Goal: Information Seeking & Learning: Understand process/instructions

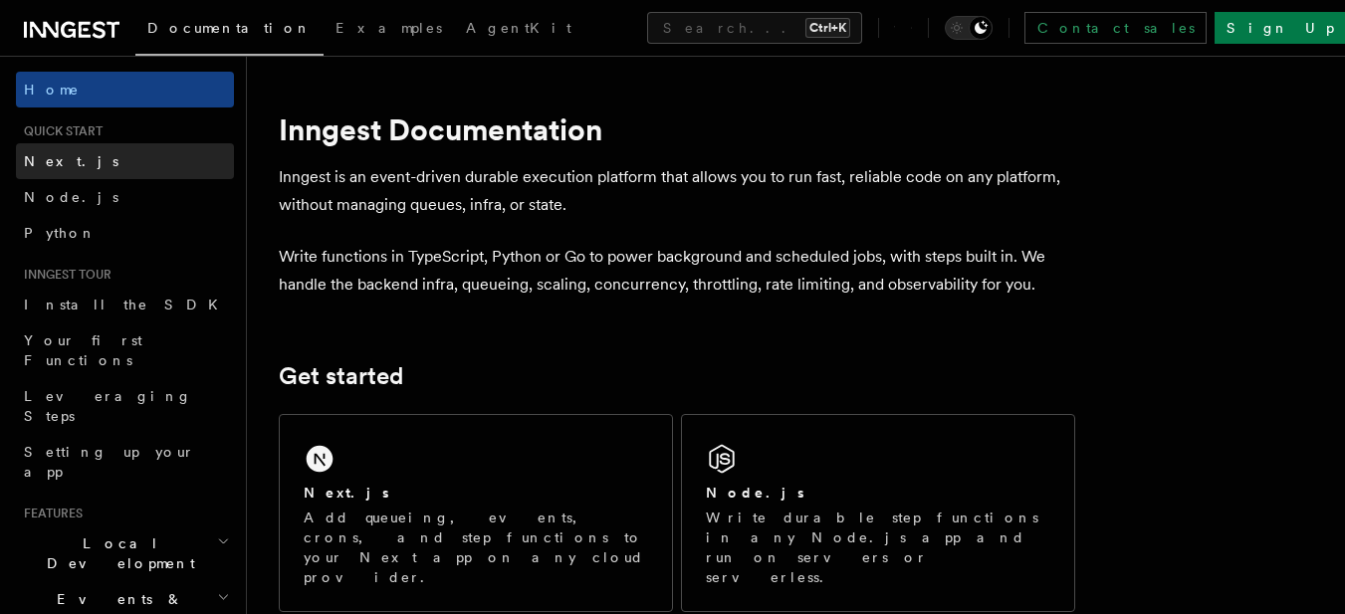
click at [58, 176] on link "Next.js" at bounding box center [125, 161] width 218 height 36
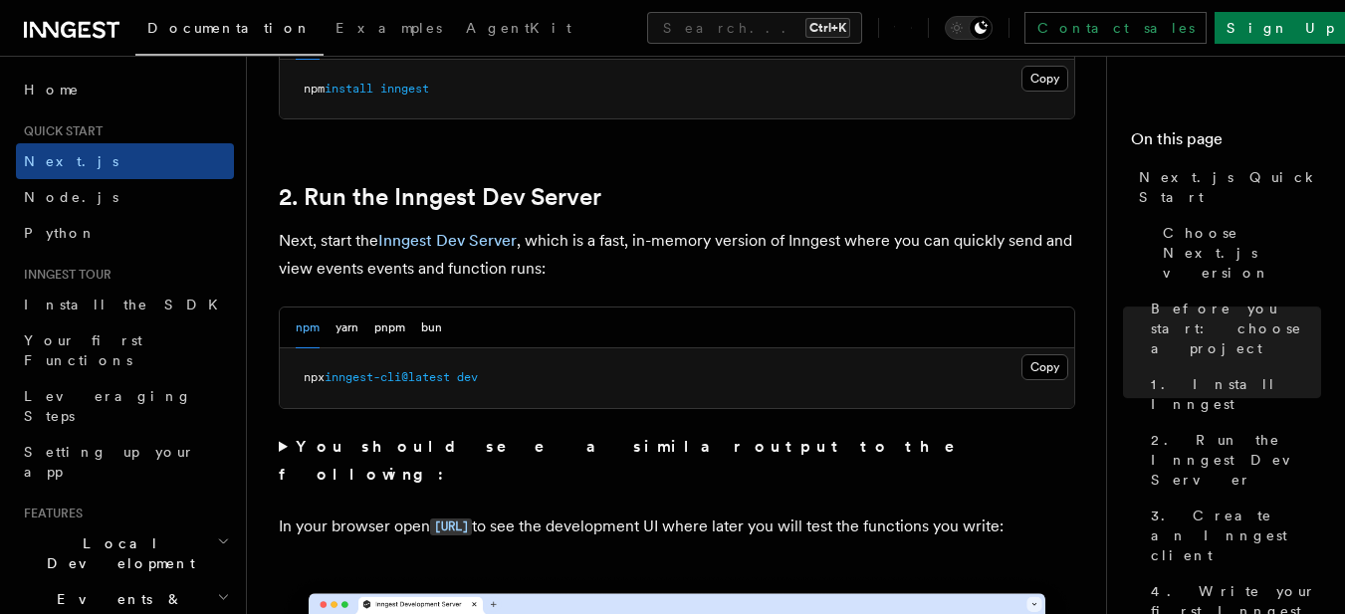
scroll to position [1494, 0]
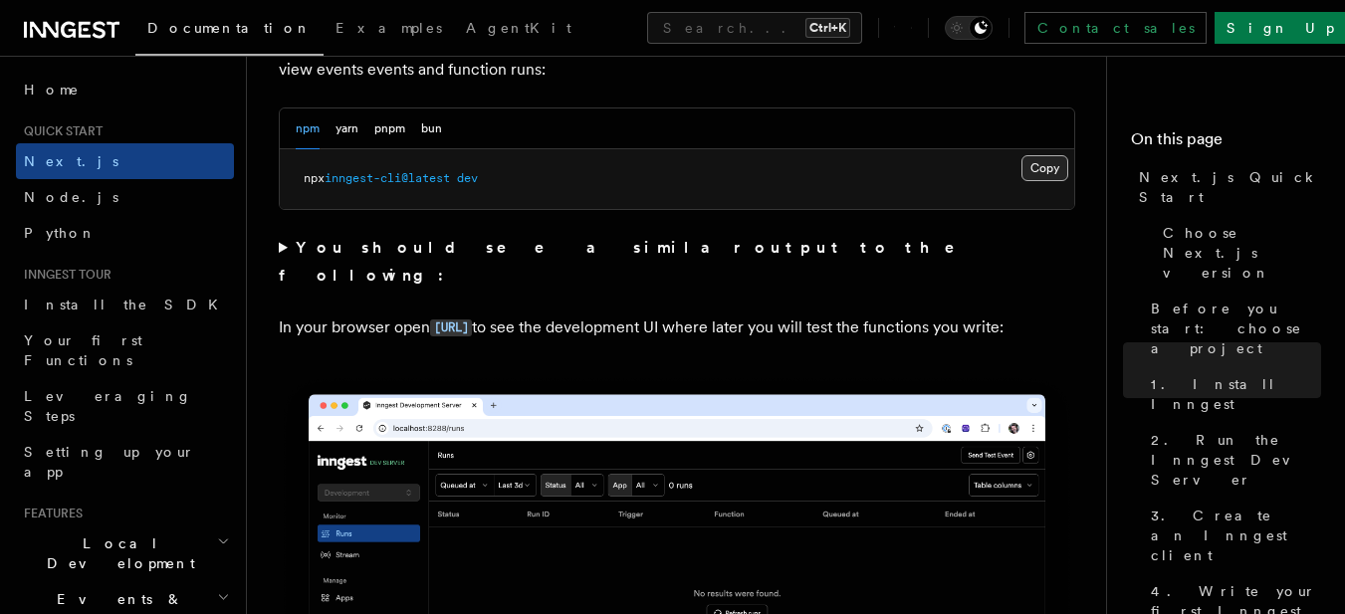
click at [1041, 170] on button "Copy Copied" at bounding box center [1045, 168] width 47 height 26
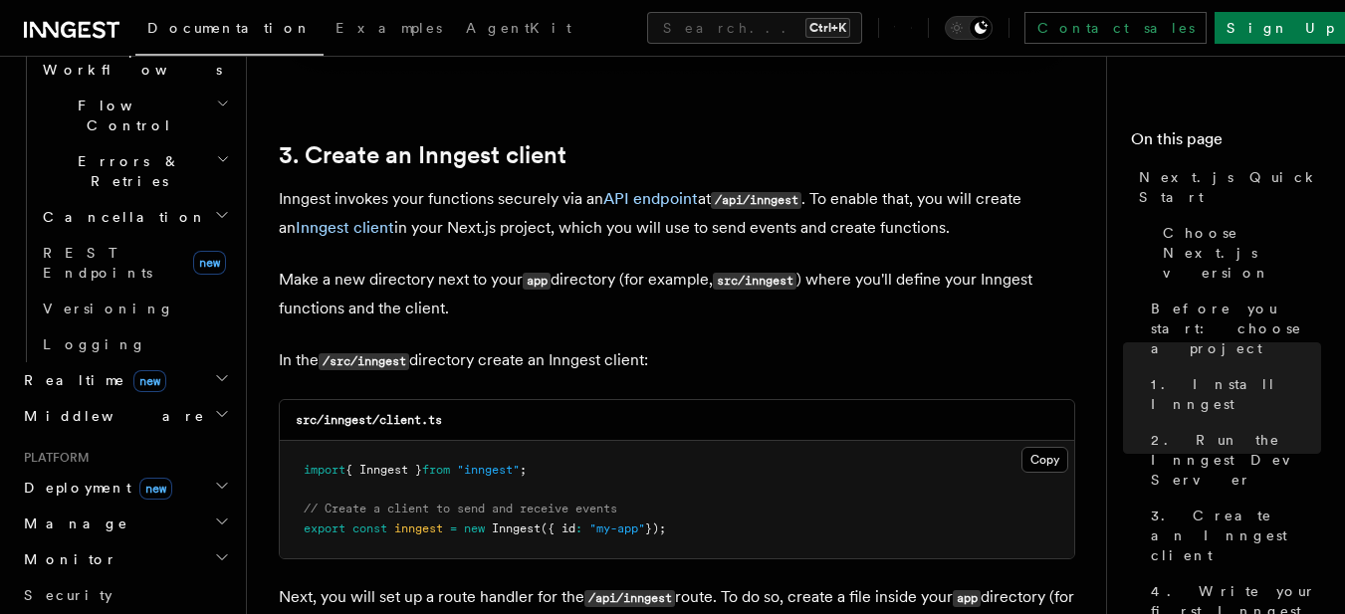
scroll to position [797, 0]
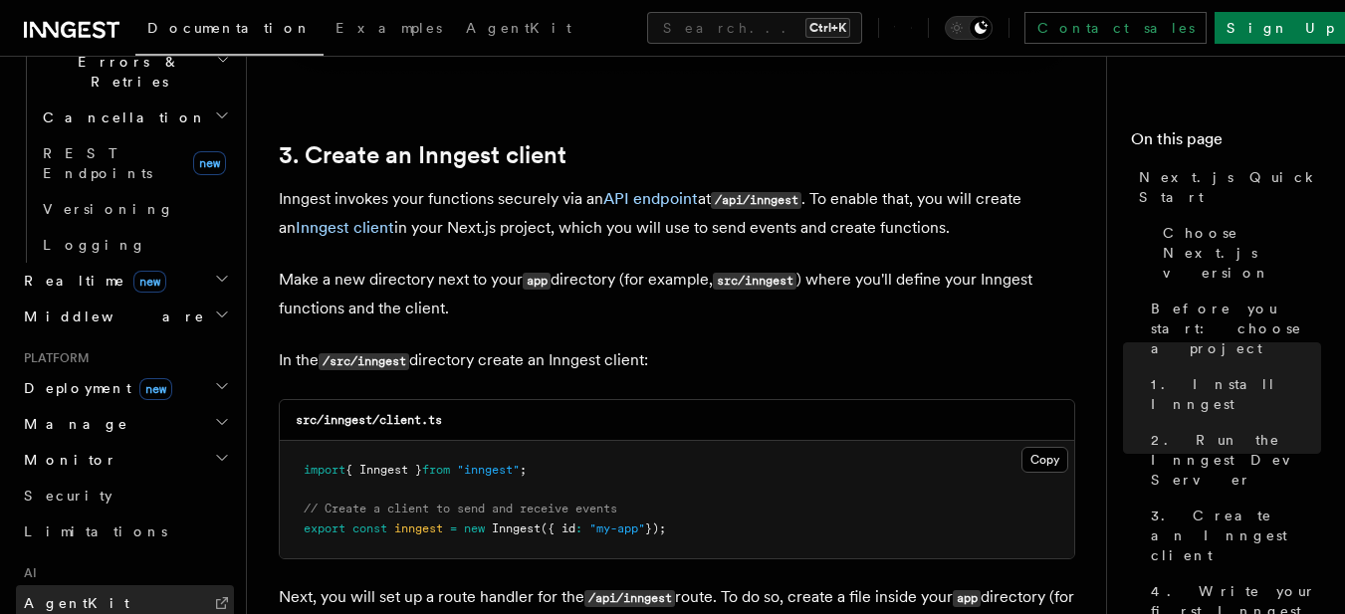
click at [123, 586] on link "AgentKit" at bounding box center [125, 604] width 218 height 36
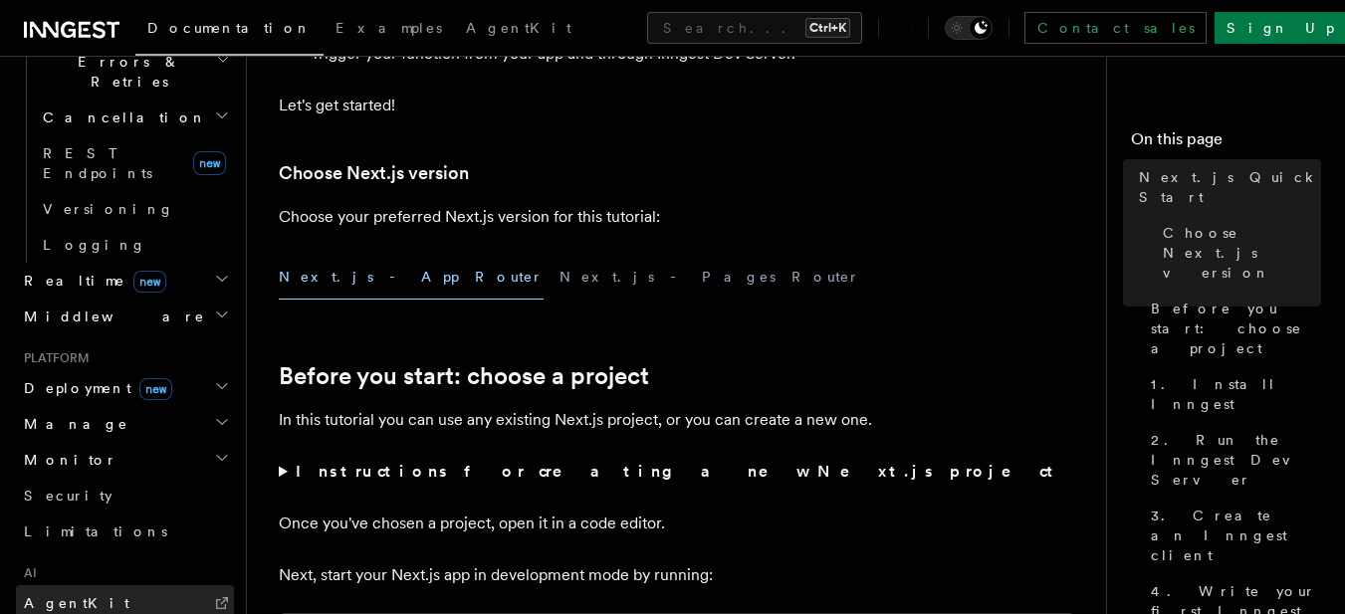
click at [87, 586] on link "AgentKit" at bounding box center [125, 604] width 218 height 36
